Goal: Task Accomplishment & Management: Manage account settings

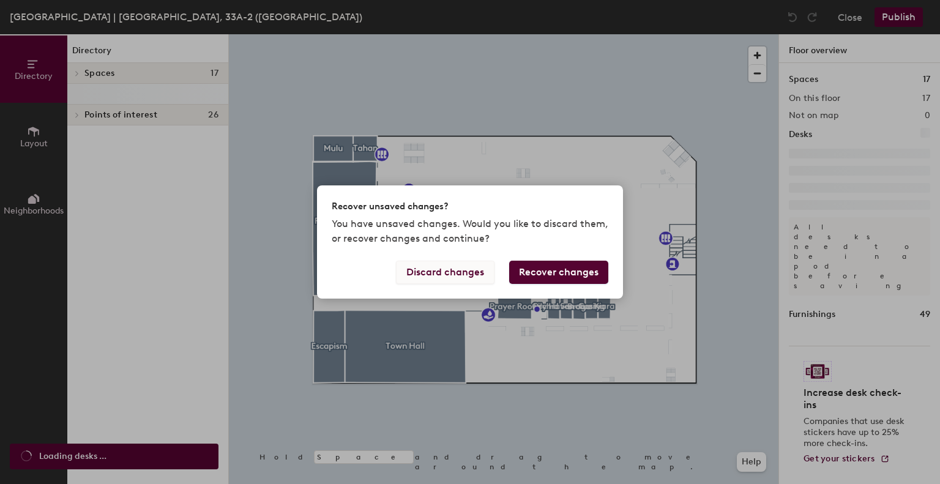
click at [460, 265] on button "Discard changes" at bounding box center [445, 272] width 99 height 23
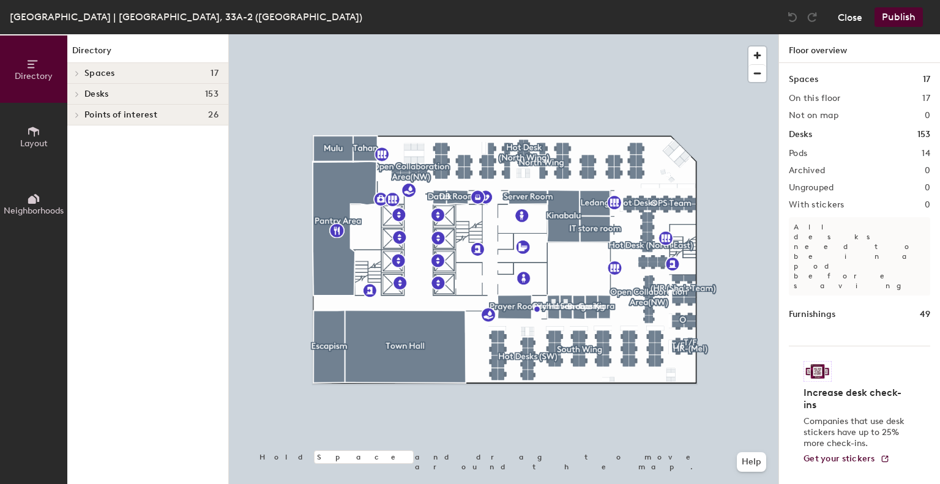
click at [860, 21] on button "Close" at bounding box center [850, 17] width 24 height 20
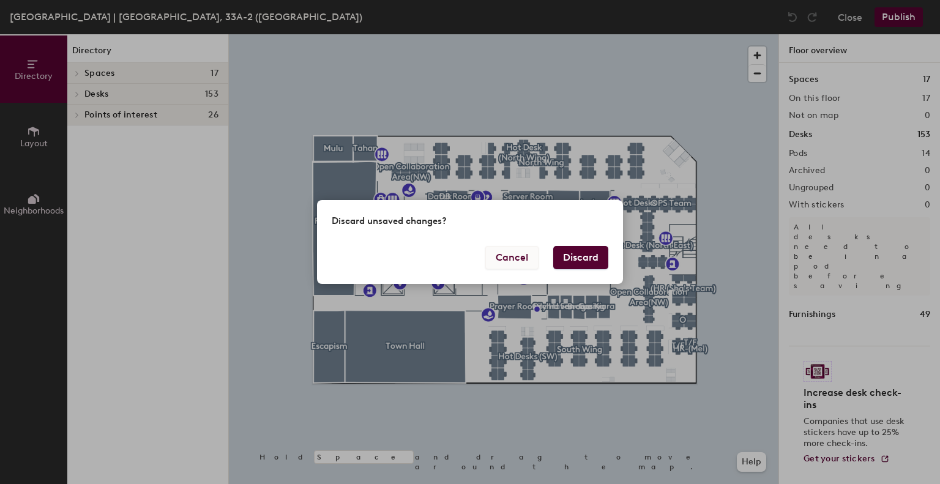
click at [514, 259] on button "Cancel" at bounding box center [512, 257] width 53 height 23
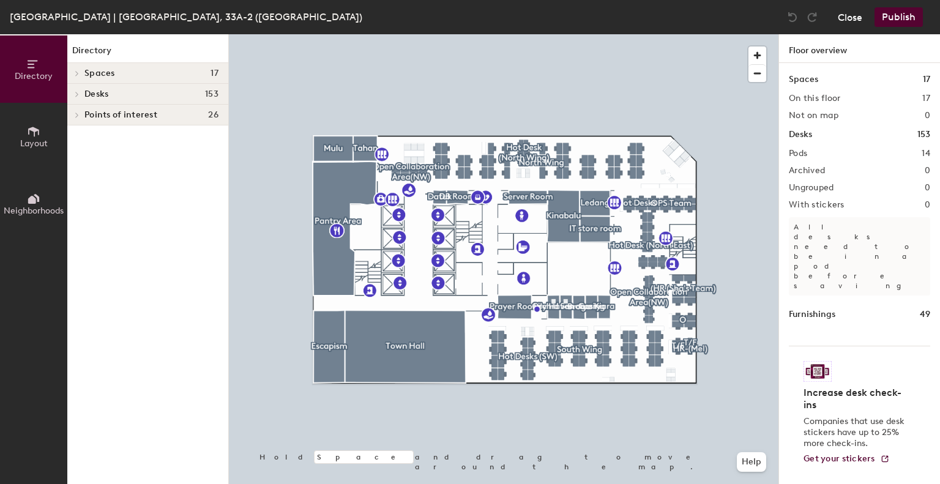
click at [856, 24] on button "Close" at bounding box center [850, 17] width 24 height 20
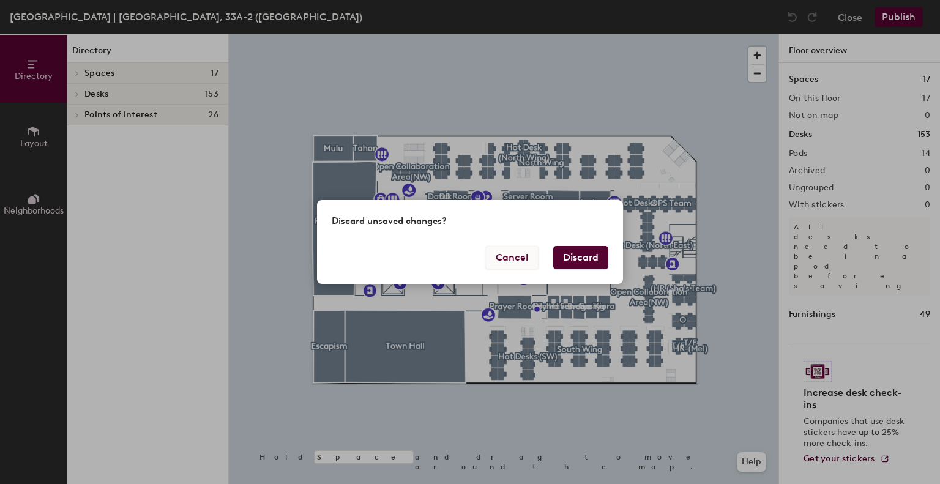
click at [509, 259] on button "Cancel" at bounding box center [512, 257] width 53 height 23
